Goal: Feedback & Contribution: Submit feedback/report problem

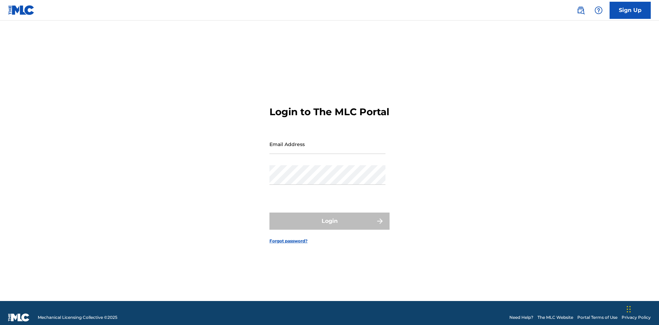
scroll to position [9, 0]
click at [327, 141] on input "Email Address" at bounding box center [327, 145] width 116 height 20
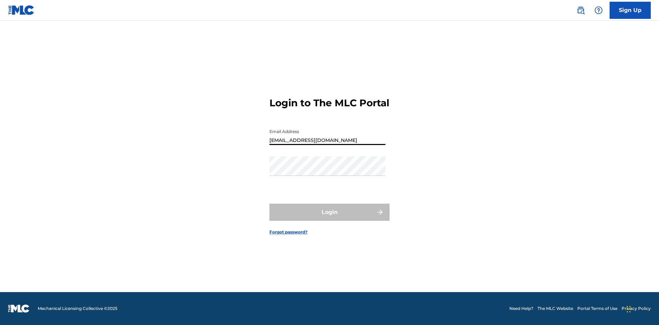
type input "[EMAIL_ADDRESS][DOMAIN_NAME]"
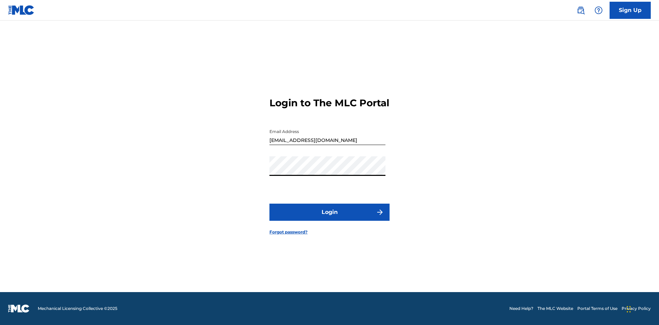
click at [329, 218] on button "Login" at bounding box center [329, 212] width 120 height 17
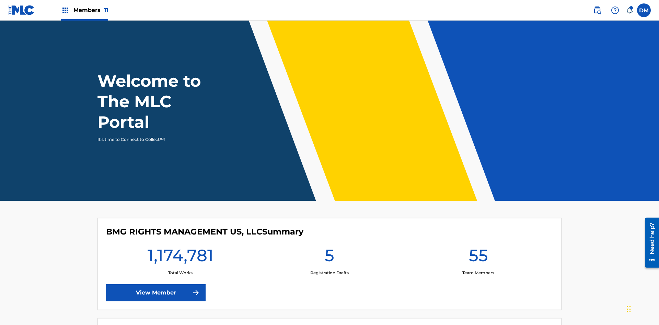
click at [615, 10] on img at bounding box center [615, 10] width 8 height 8
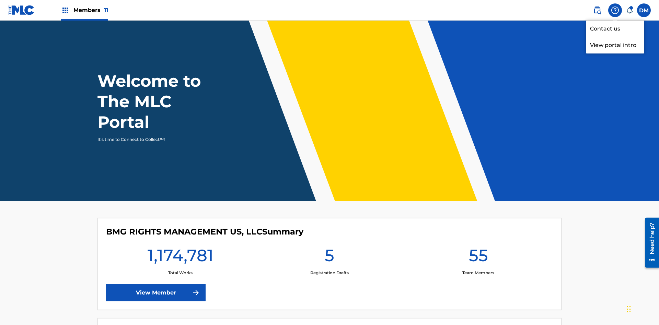
click at [615, 28] on link "Contact us" at bounding box center [615, 29] width 58 height 16
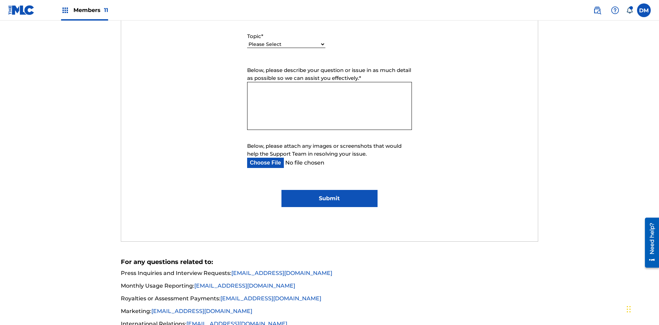
select select "I need help with managing my catalog"
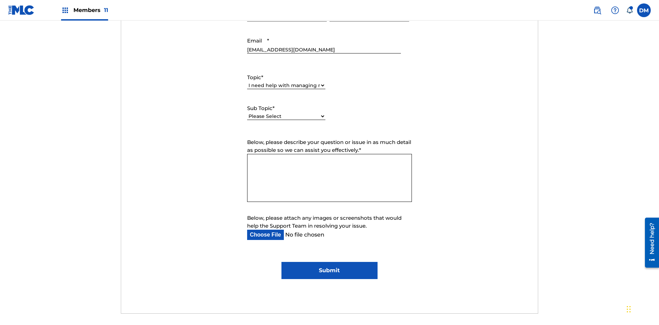
click at [286, 113] on select "Please Select I need help with CWR I need help registering my work(s) in The ML…" at bounding box center [286, 116] width 78 height 7
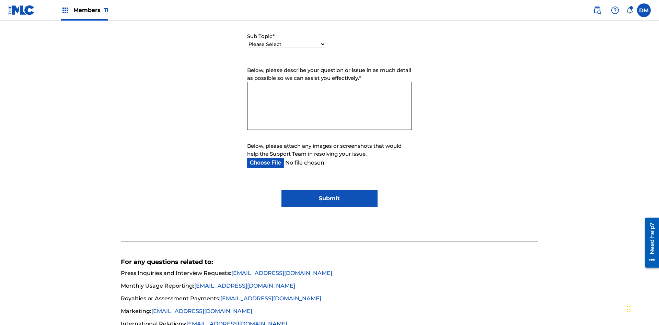
select select "I need help editing my works"
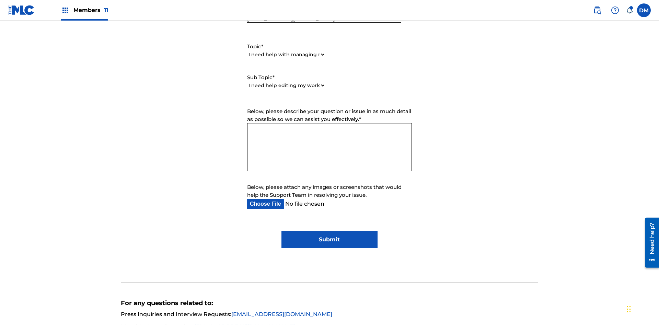
click at [329, 123] on textarea "Below, please describe your question or issue in as much detail as possible so …" at bounding box center [329, 147] width 165 height 48
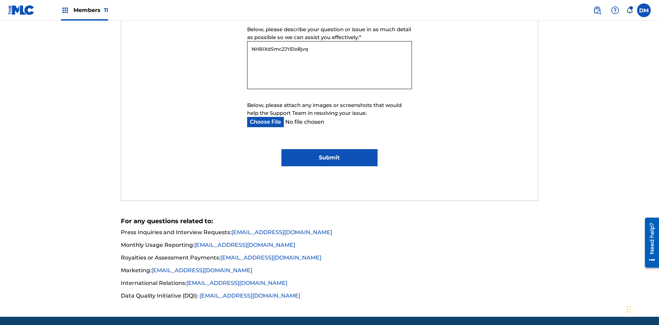
type textarea "NHBiXdSmc2JYElo8jvqt"
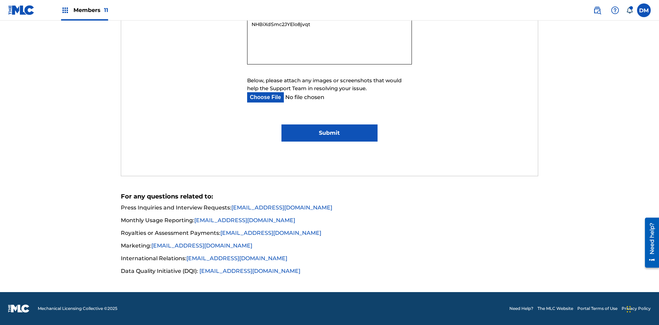
type input "C:\fakepath\jpg_test_document.jpg"
type textarea "NHBiXdSmc2JYElo8jvqt"
click at [329, 133] on input "Submit" at bounding box center [329, 133] width 96 height 17
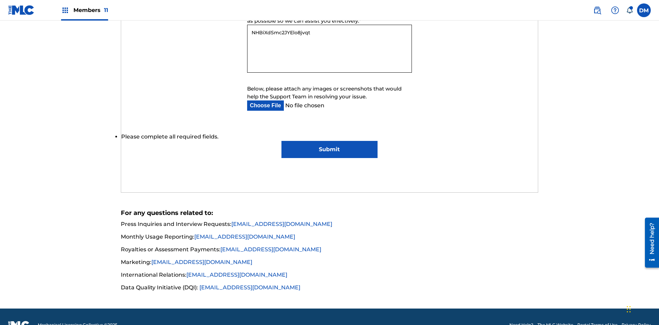
scroll to position [453, 0]
